Goal: Task Accomplishment & Management: Manage account settings

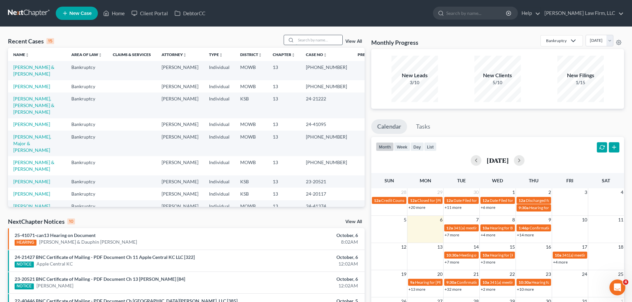
click at [325, 42] on input "search" at bounding box center [319, 40] width 46 height 10
type input "a"
type input "[PERSON_NAME]"
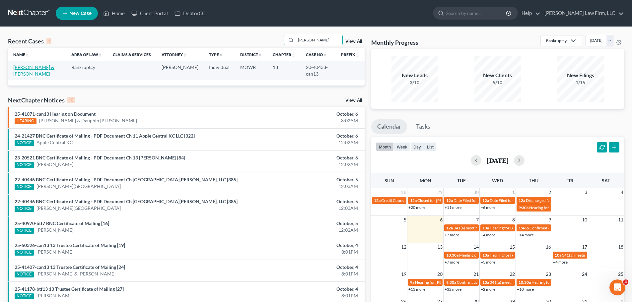
click at [38, 65] on link "[PERSON_NAME] & [PERSON_NAME]" at bounding box center [33, 70] width 41 height 12
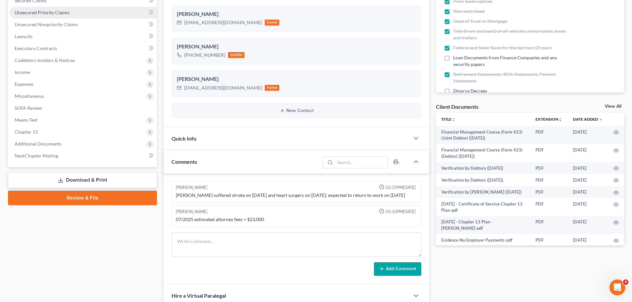
scroll to position [130, 0]
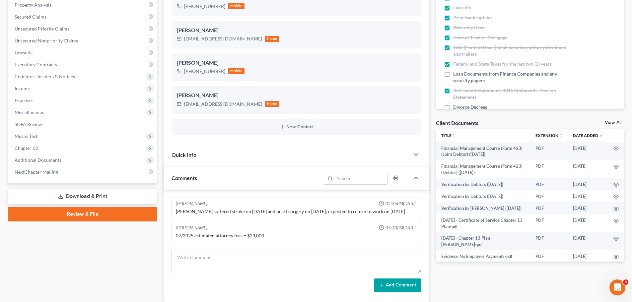
click at [235, 152] on div "Quick Info" at bounding box center [286, 154] width 246 height 23
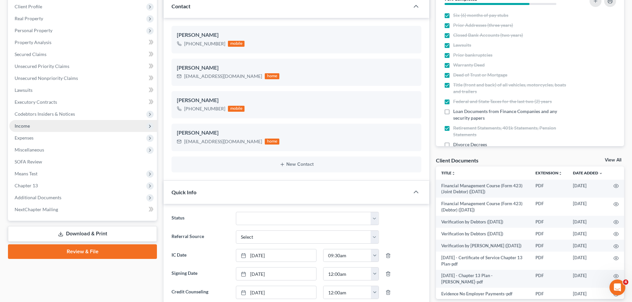
scroll to position [99, 0]
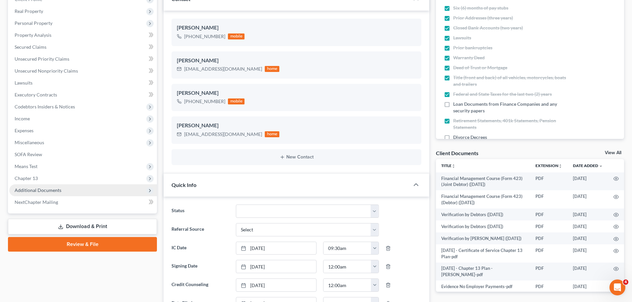
click at [59, 190] on span "Additional Documents" at bounding box center [38, 190] width 47 height 6
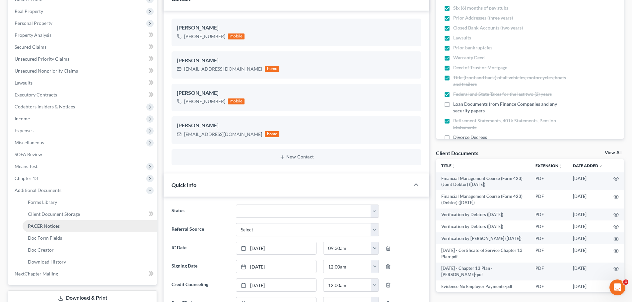
click at [66, 226] on link "PACER Notices" at bounding box center [90, 226] width 134 height 12
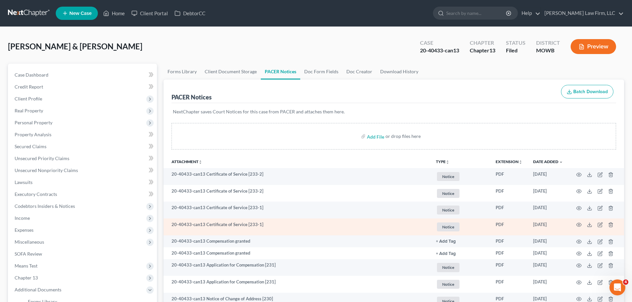
click at [444, 228] on span "Notice" at bounding box center [448, 226] width 23 height 9
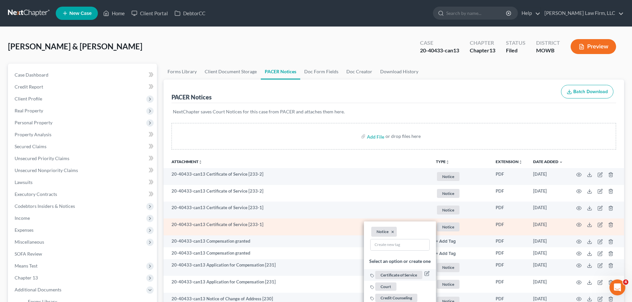
click at [407, 275] on span "Certificate of Service" at bounding box center [398, 275] width 47 height 8
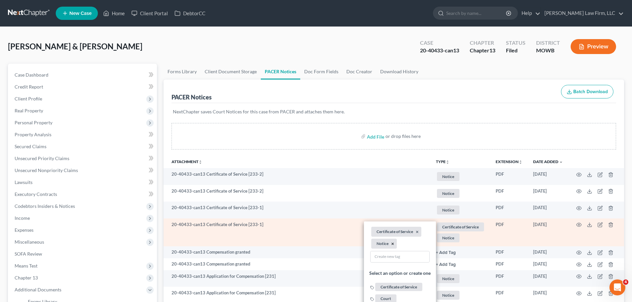
click at [392, 244] on button "×" at bounding box center [392, 244] width 3 height 6
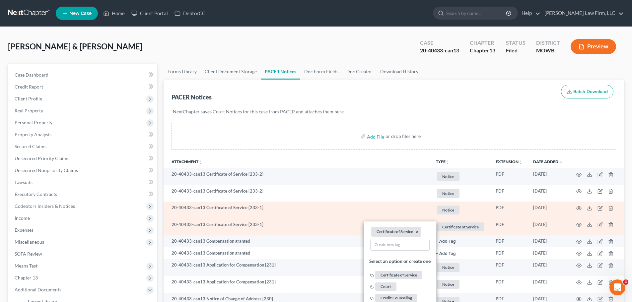
click at [458, 209] on span "Notice" at bounding box center [448, 210] width 23 height 9
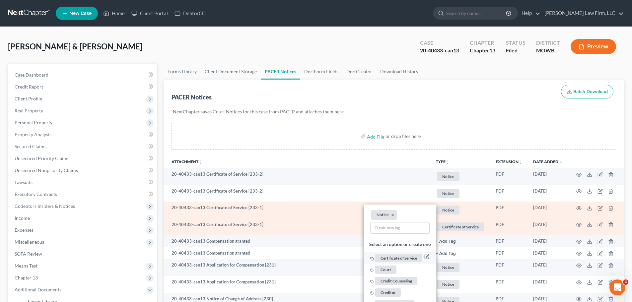
click at [407, 259] on span "Certificate of Service" at bounding box center [398, 258] width 47 height 8
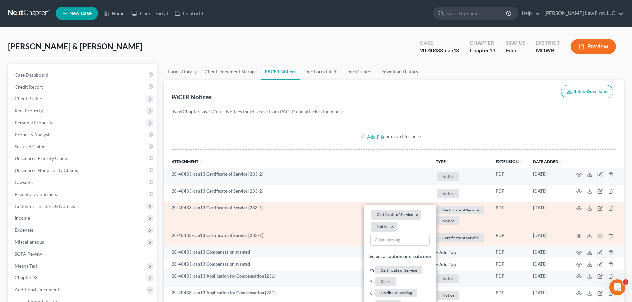
click at [392, 228] on button "×" at bounding box center [392, 227] width 3 height 6
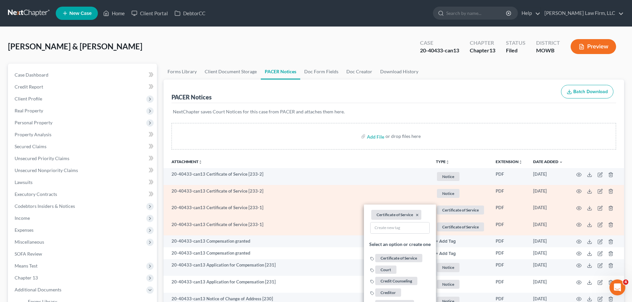
click at [441, 188] on link "Notice + Add Tag" at bounding box center [460, 193] width 49 height 11
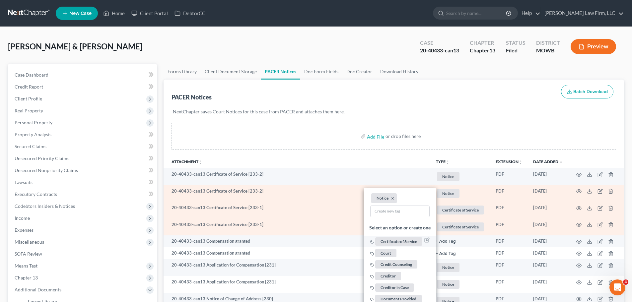
click at [401, 242] on span "Certificate of Service" at bounding box center [398, 241] width 47 height 8
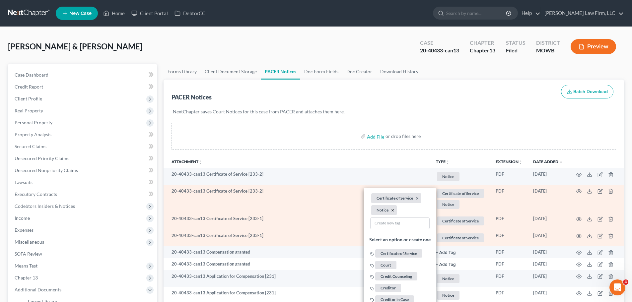
click at [392, 211] on button "×" at bounding box center [392, 210] width 3 height 6
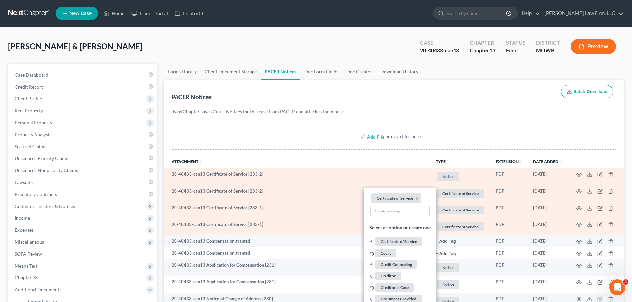
click at [447, 182] on td "Notice + Add Tag Notice × Select an option or create one Certificate of Service…" at bounding box center [460, 176] width 60 height 17
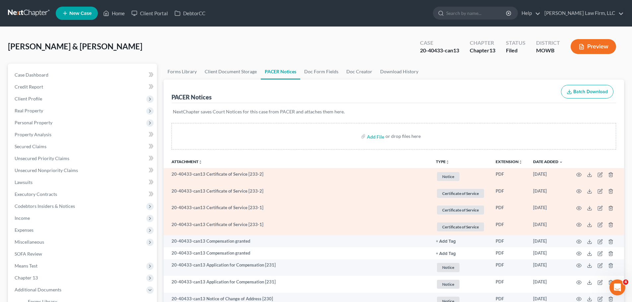
click at [448, 179] on span "Notice" at bounding box center [448, 176] width 23 height 9
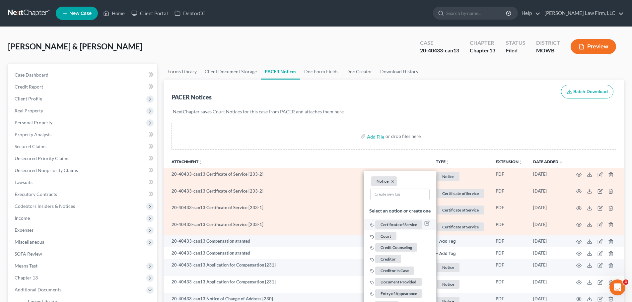
click at [411, 224] on span "Certificate of Service" at bounding box center [398, 224] width 47 height 8
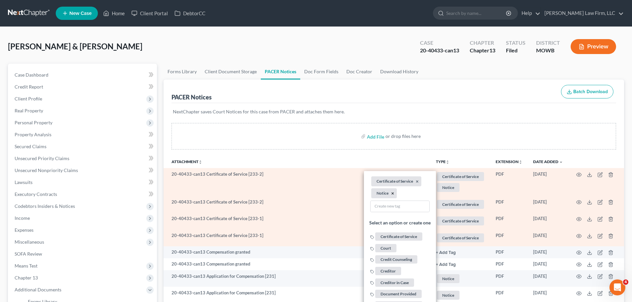
click at [391, 193] on button "×" at bounding box center [392, 194] width 3 height 6
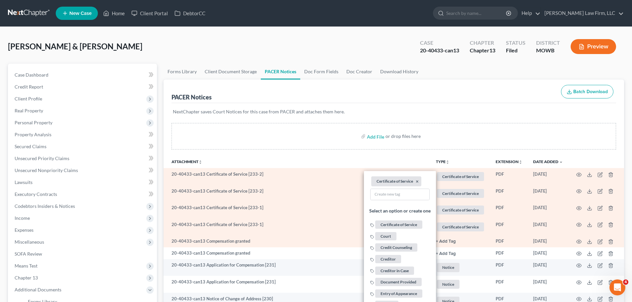
click at [451, 243] on button "+ Add Tag" at bounding box center [446, 241] width 20 height 4
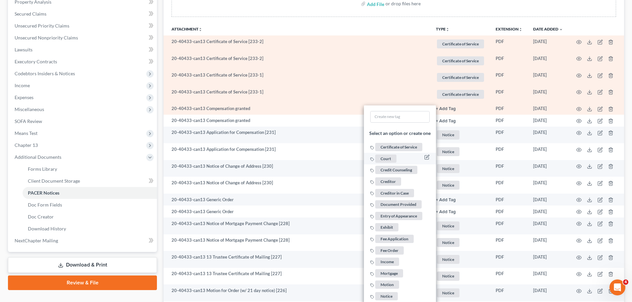
scroll to position [166, 0]
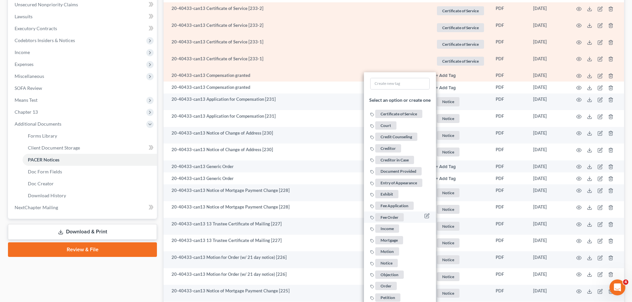
click at [399, 219] on span "Fee Order" at bounding box center [389, 217] width 29 height 8
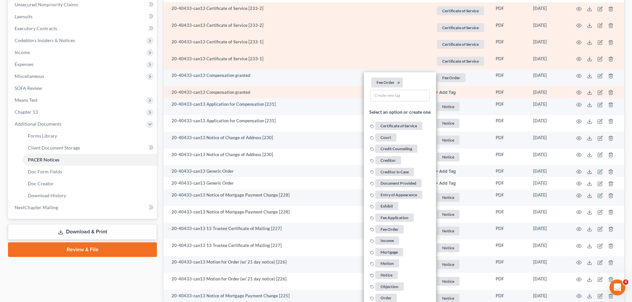
click at [449, 94] on button "+ Add Tag" at bounding box center [446, 93] width 20 height 4
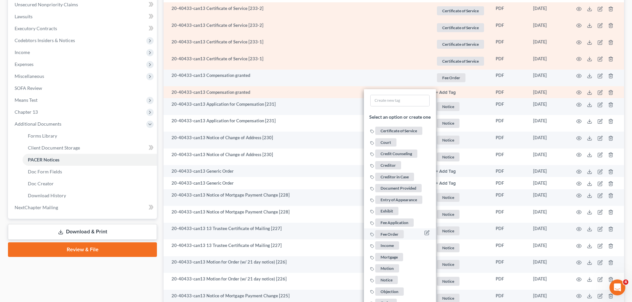
click at [400, 233] on span "Fee Order" at bounding box center [389, 234] width 29 height 8
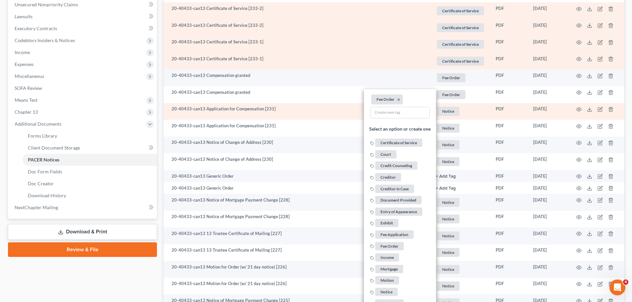
click at [450, 112] on span "Notice" at bounding box center [448, 111] width 23 height 9
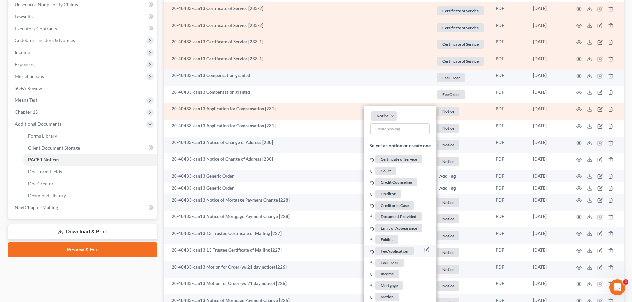
click at [400, 248] on span "Fee Application" at bounding box center [394, 251] width 38 height 8
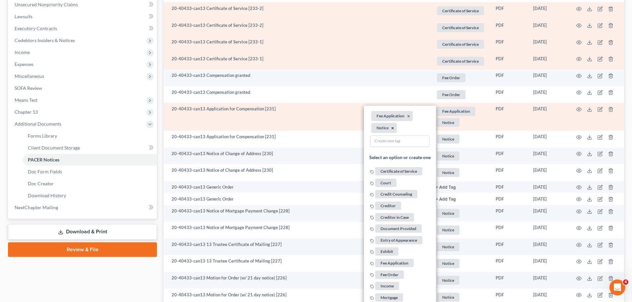
click at [391, 130] on button "×" at bounding box center [392, 128] width 3 height 6
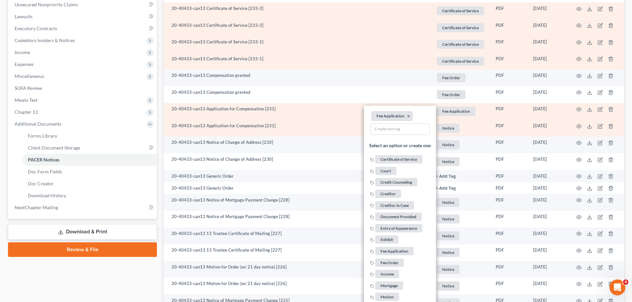
click at [448, 127] on span "Notice" at bounding box center [448, 128] width 23 height 9
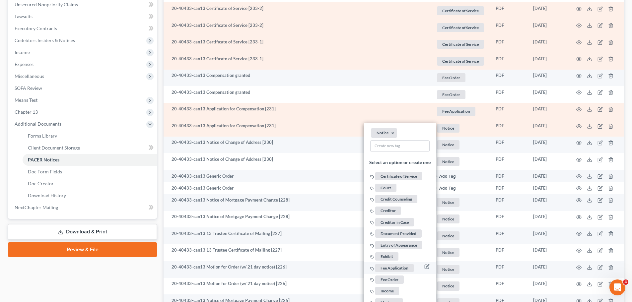
click at [398, 266] on span "Fee Application" at bounding box center [394, 268] width 38 height 8
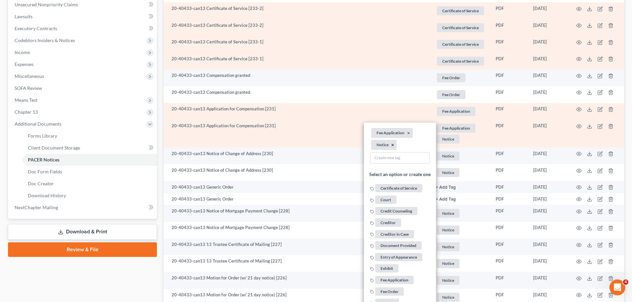
click at [391, 147] on button "×" at bounding box center [392, 145] width 3 height 6
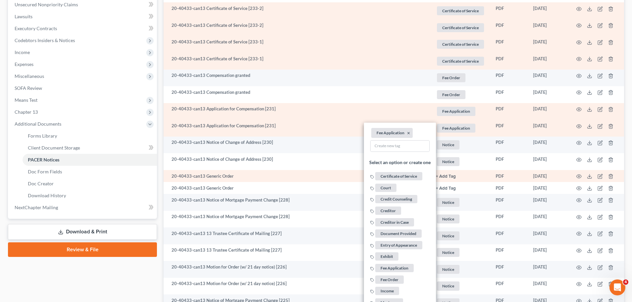
click at [444, 178] on button "+ Add Tag" at bounding box center [446, 176] width 20 height 4
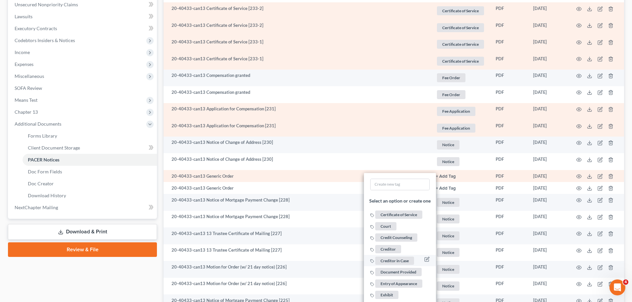
scroll to position [332, 0]
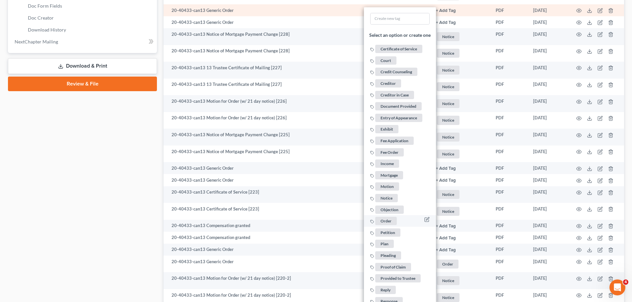
click at [386, 223] on span "Order" at bounding box center [386, 221] width 22 height 8
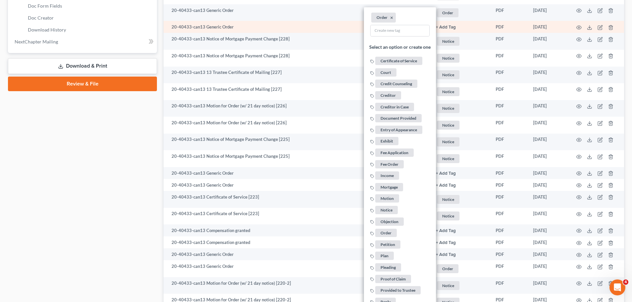
click at [451, 27] on button "+ Add Tag" at bounding box center [446, 27] width 20 height 4
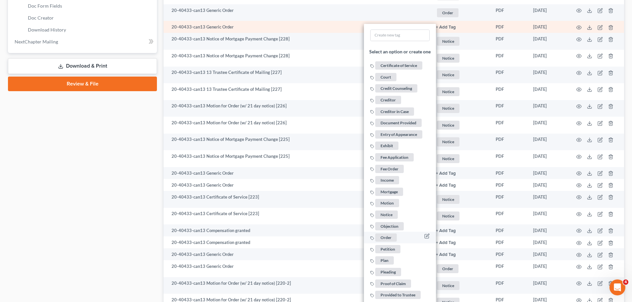
click at [385, 237] on span "Order" at bounding box center [386, 237] width 22 height 8
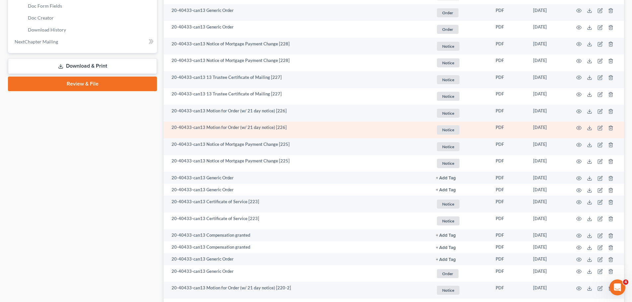
click at [441, 127] on span "Notice" at bounding box center [448, 129] width 23 height 9
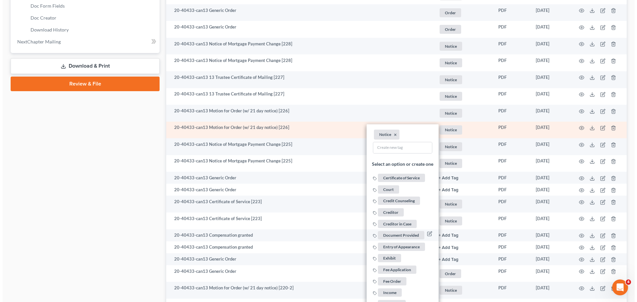
scroll to position [365, 0]
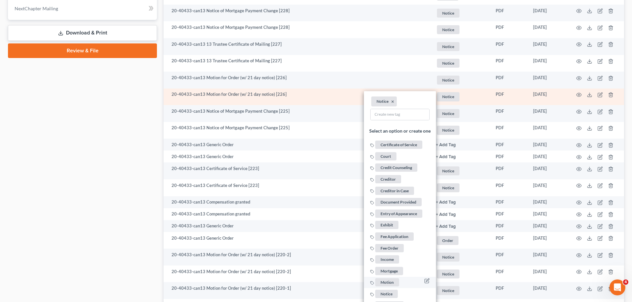
click at [392, 283] on span "Motion" at bounding box center [387, 283] width 24 height 8
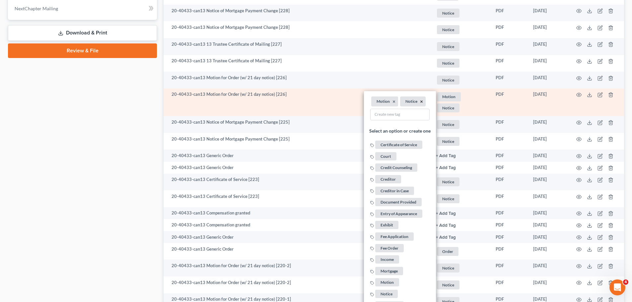
click at [420, 101] on button "×" at bounding box center [421, 102] width 3 height 6
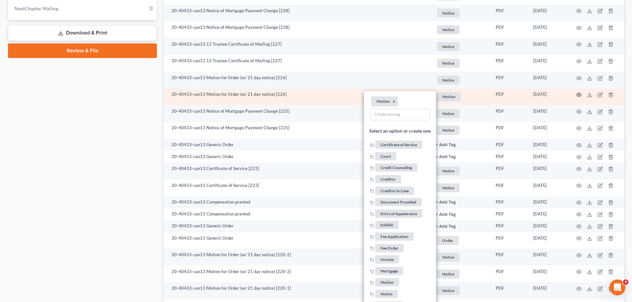
click at [578, 93] on icon "button" at bounding box center [578, 94] width 5 height 5
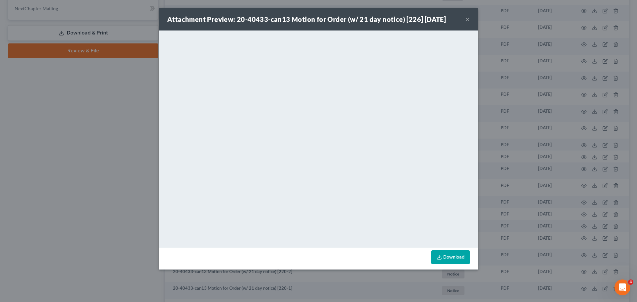
click at [469, 19] on button "×" at bounding box center [467, 19] width 5 height 8
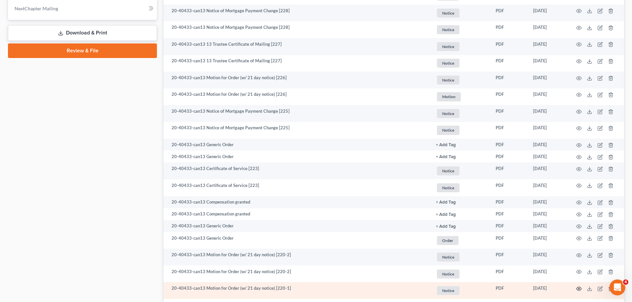
click at [580, 287] on icon "button" at bounding box center [578, 288] width 5 height 5
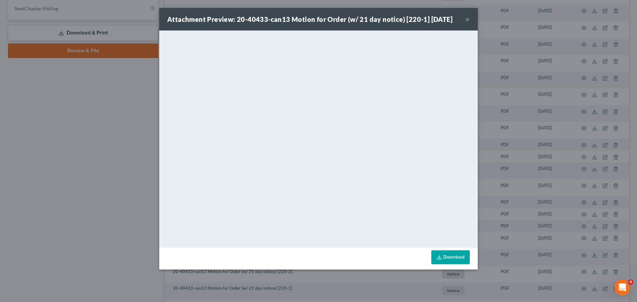
click at [466, 17] on button "×" at bounding box center [467, 19] width 5 height 8
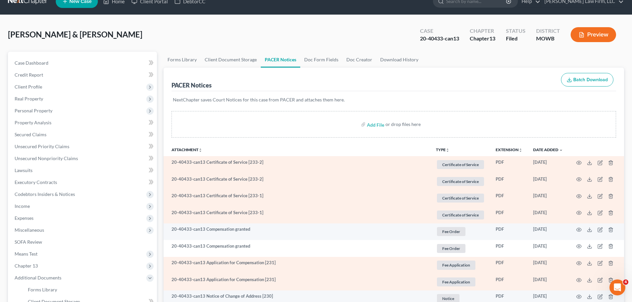
scroll to position [0, 0]
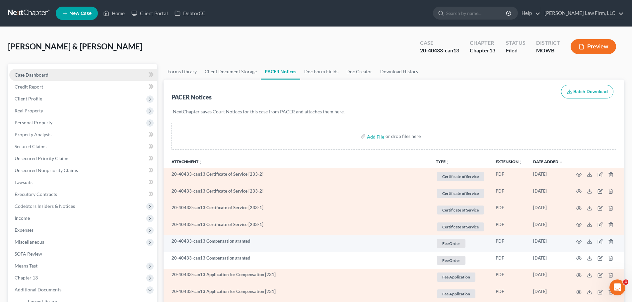
click at [58, 76] on link "Case Dashboard" at bounding box center [83, 75] width 148 height 12
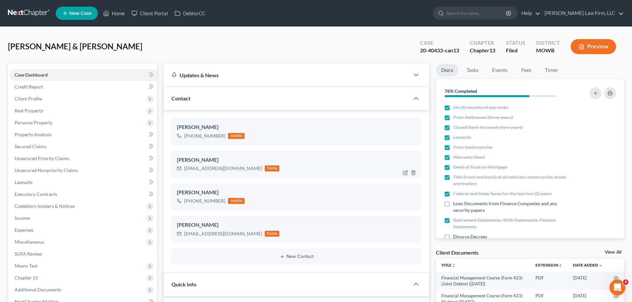
scroll to position [971, 0]
drag, startPoint x: 239, startPoint y: 169, endPoint x: 184, endPoint y: 169, distance: 55.0
click at [184, 169] on div "[EMAIL_ADDRESS][DOMAIN_NAME] home" at bounding box center [228, 168] width 102 height 9
copy div "[EMAIL_ADDRESS][DOMAIN_NAME]"
drag, startPoint x: 226, startPoint y: 237, endPoint x: 184, endPoint y: 235, distance: 42.5
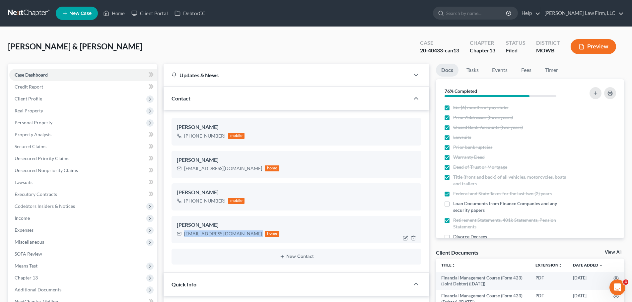
click at [184, 235] on div "[EMAIL_ADDRESS][DOMAIN_NAME] home" at bounding box center [228, 233] width 102 height 9
copy div "[EMAIL_ADDRESS][DOMAIN_NAME]"
